Goal: Navigation & Orientation: Find specific page/section

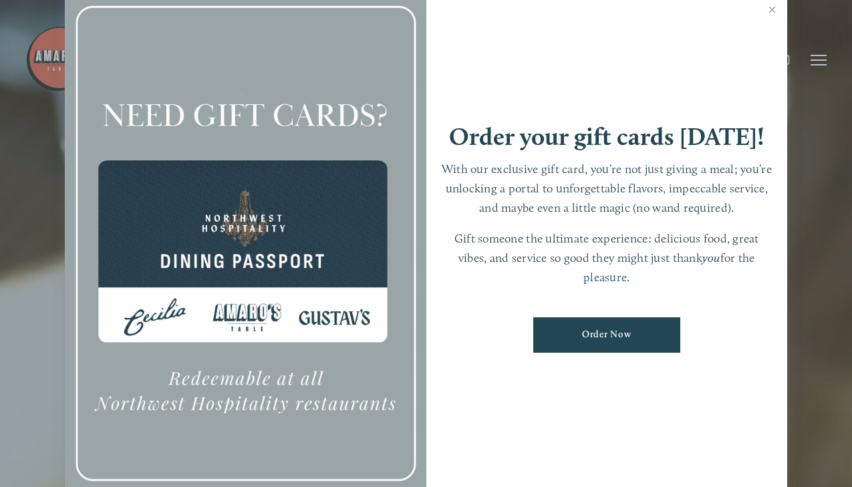
scroll to position [28, 0]
click at [813, 58] on div at bounding box center [426, 243] width 852 height 487
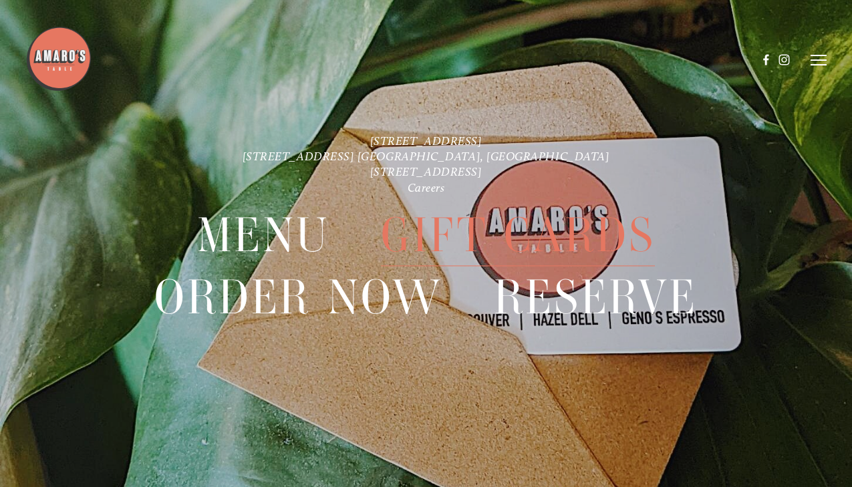
click at [402, 252] on span "Gift Cards" at bounding box center [518, 234] width 274 height 61
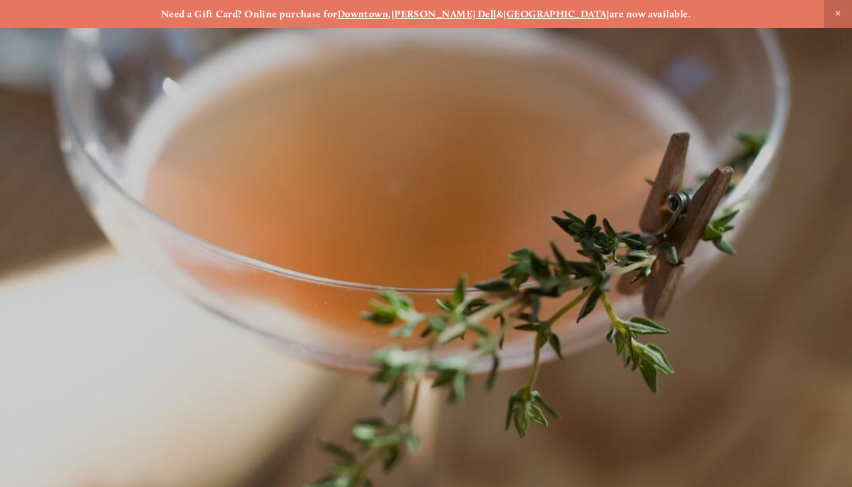
scroll to position [28, 0]
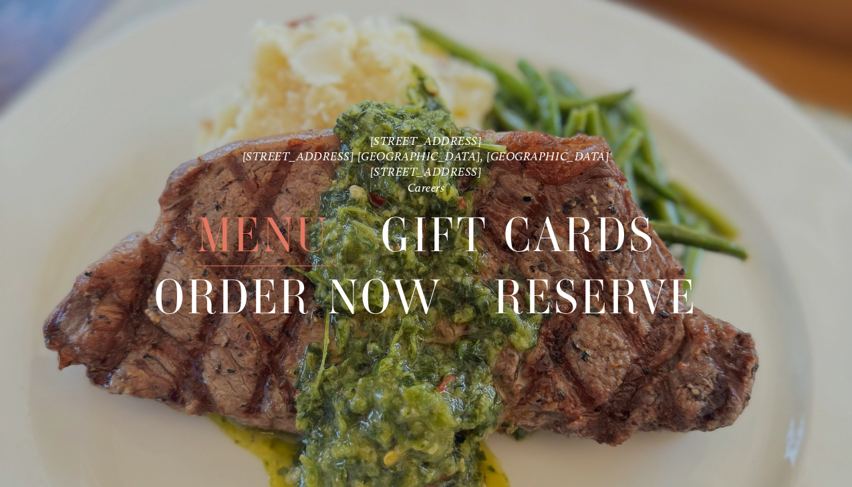
click at [271, 236] on span "Menu" at bounding box center [263, 234] width 133 height 61
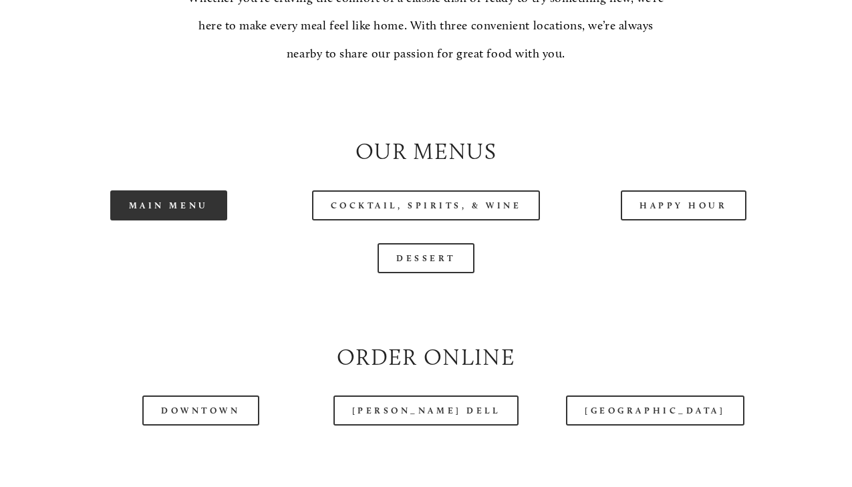
scroll to position [1162, 0]
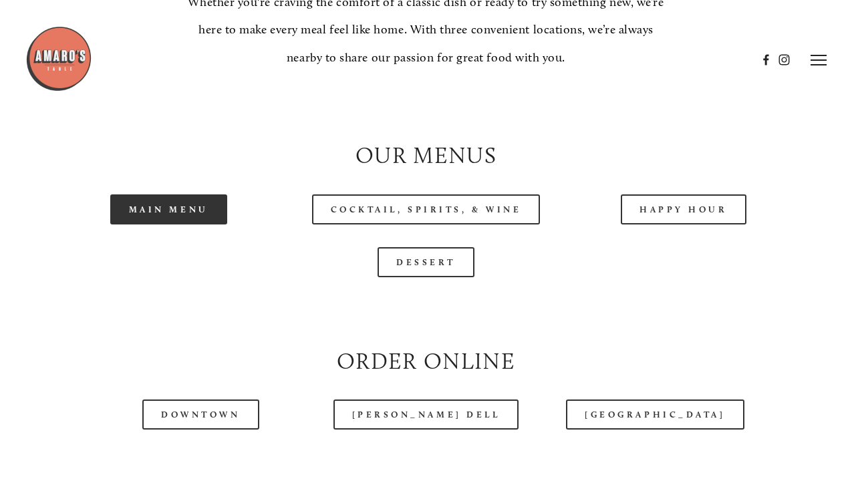
click at [186, 200] on link "Main Menu" at bounding box center [168, 209] width 117 height 30
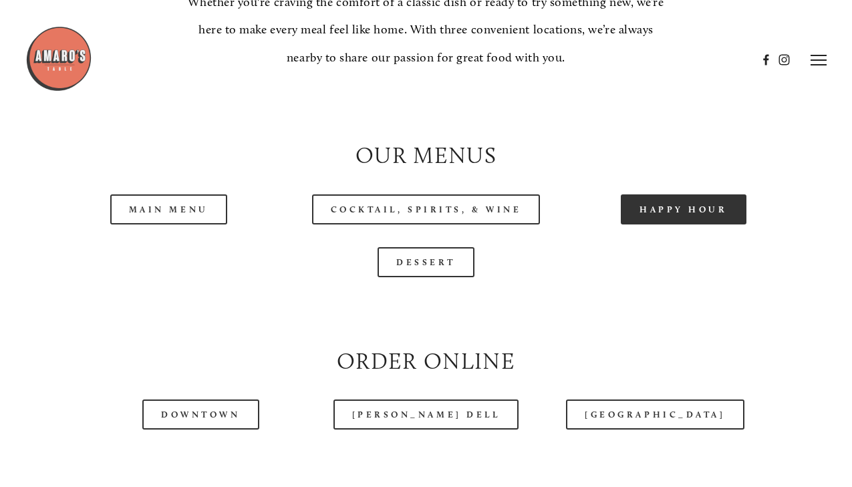
click at [671, 201] on link "Happy Hour" at bounding box center [684, 209] width 126 height 30
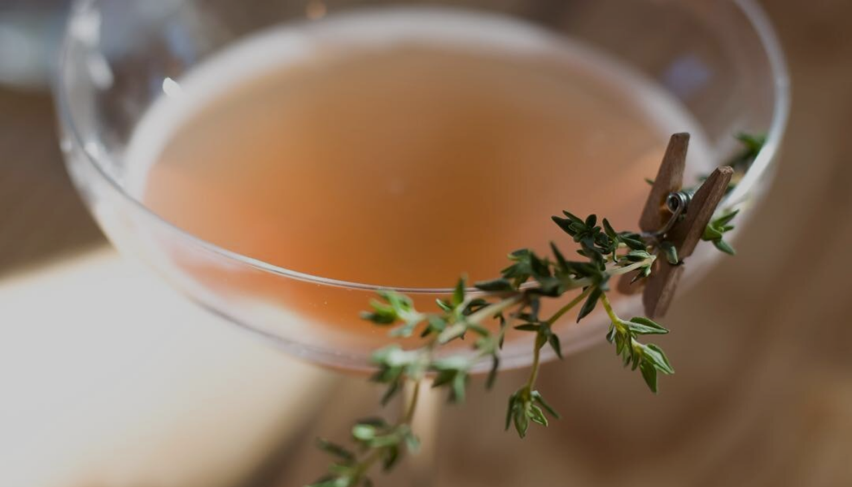
scroll to position [28, 0]
